Goal: Transaction & Acquisition: Download file/media

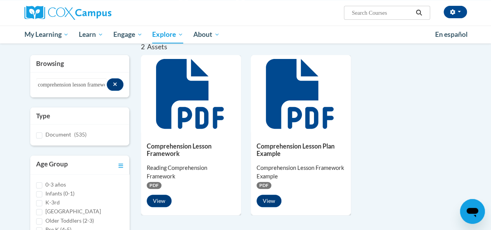
click at [159, 202] on button "View" at bounding box center [159, 201] width 25 height 12
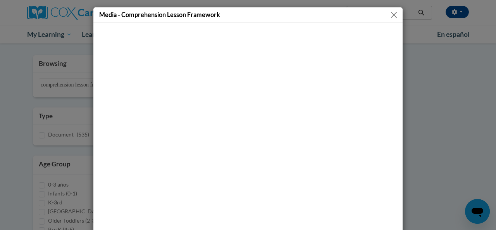
click at [395, 13] on button "Close" at bounding box center [394, 15] width 10 height 10
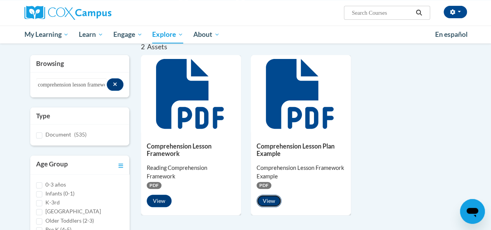
click at [265, 201] on button "View" at bounding box center [268, 201] width 25 height 12
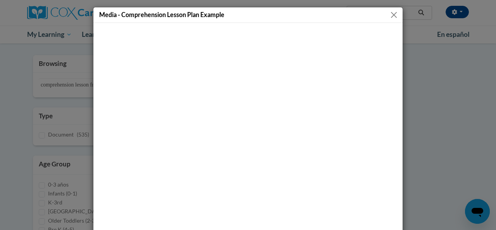
click at [391, 12] on button "Close" at bounding box center [394, 15] width 10 height 10
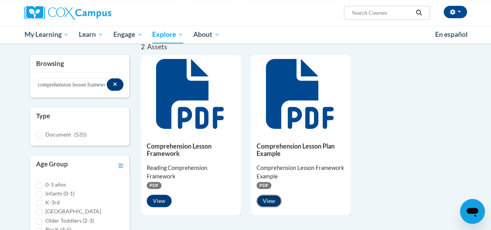
click at [271, 200] on button "View" at bounding box center [268, 201] width 25 height 12
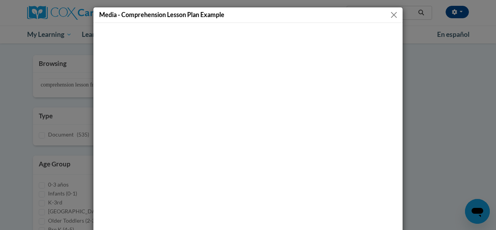
click at [393, 15] on button "Close" at bounding box center [394, 15] width 10 height 10
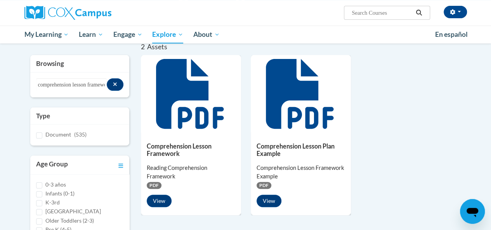
click at [153, 183] on span "PDF" at bounding box center [154, 185] width 15 height 7
click at [167, 165] on div "Reading Comprehension Framework" at bounding box center [191, 172] width 88 height 17
click at [157, 202] on button "View" at bounding box center [159, 201] width 25 height 12
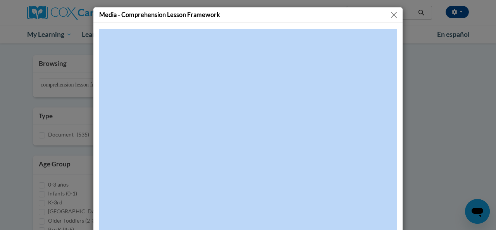
click at [391, 14] on button "Close" at bounding box center [394, 15] width 10 height 10
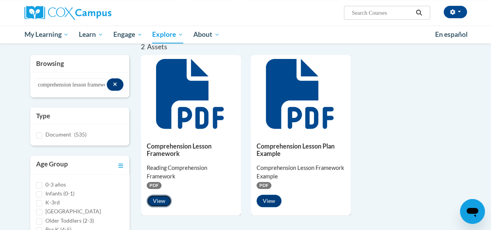
click at [161, 201] on button "View" at bounding box center [159, 201] width 25 height 12
